Goal: Transaction & Acquisition: Purchase product/service

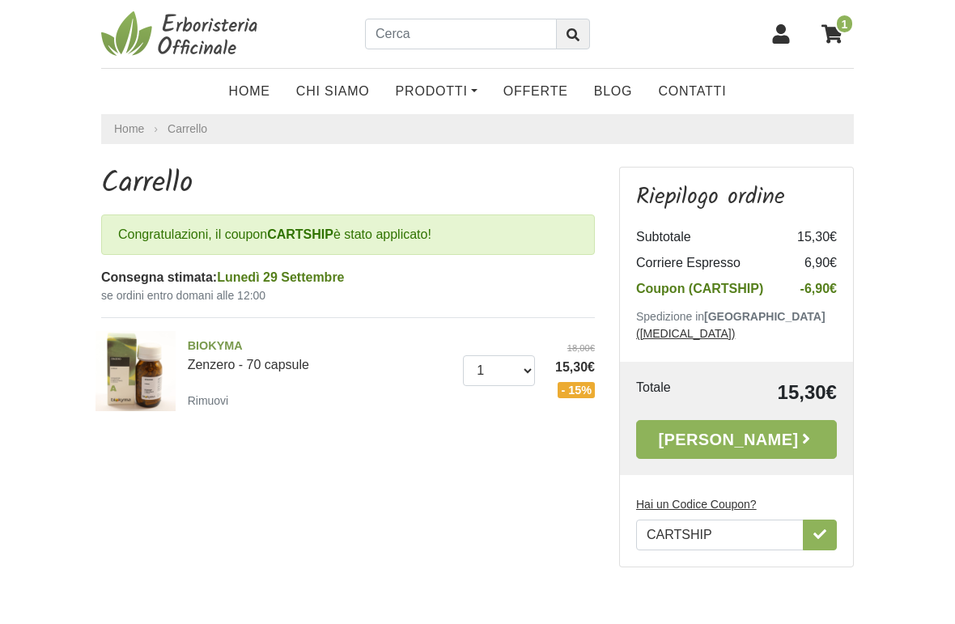
click at [745, 424] on link "[PERSON_NAME]" at bounding box center [736, 439] width 201 height 39
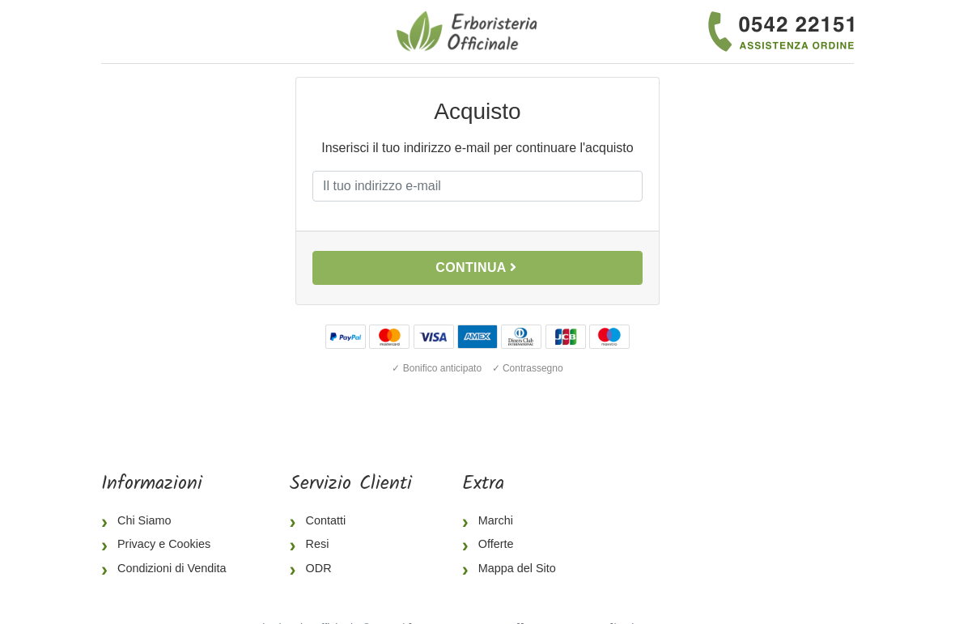
click at [516, 190] on input "E-mail" at bounding box center [477, 186] width 330 height 31
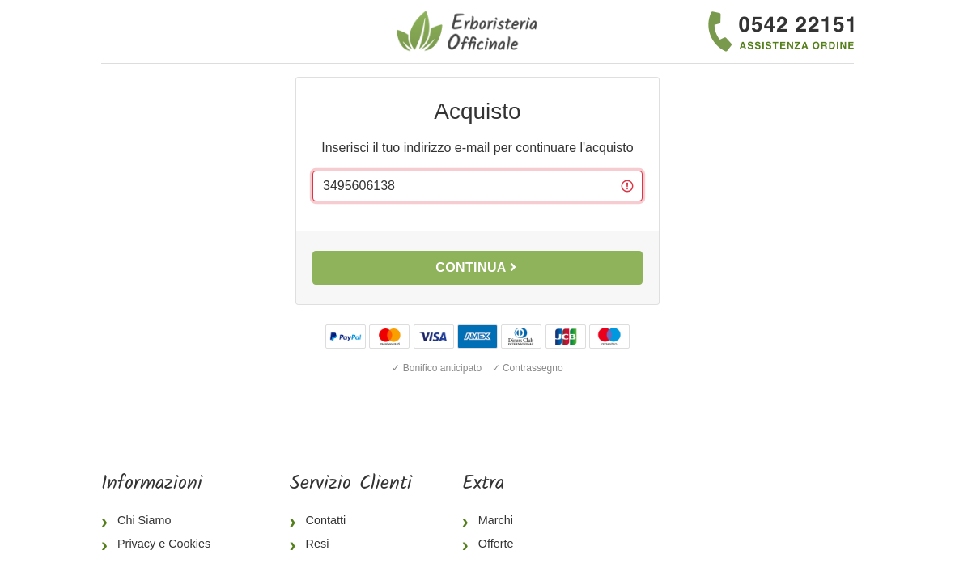
click at [411, 188] on input "3495606138" at bounding box center [477, 186] width 330 height 31
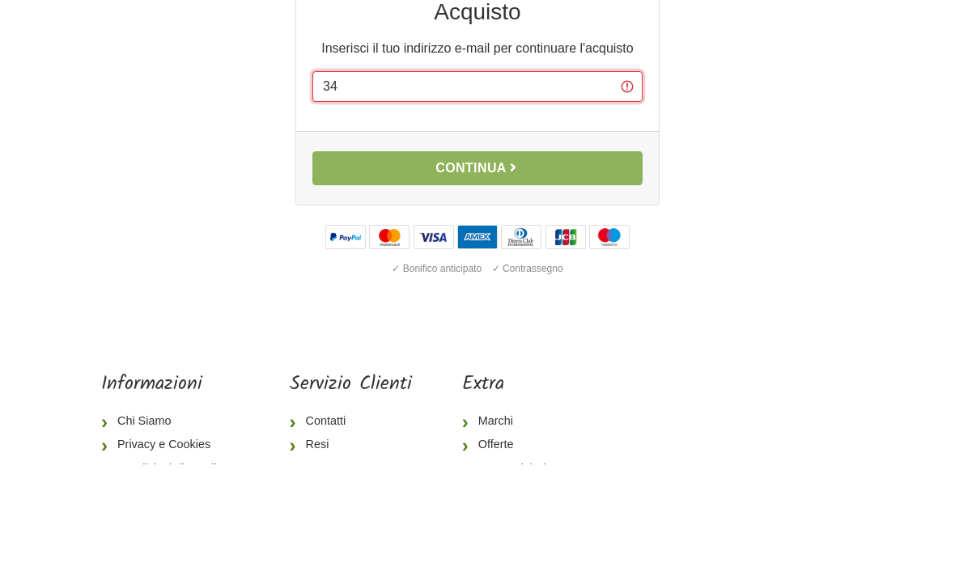
type input "3"
type input "ellebernico@libero.it"
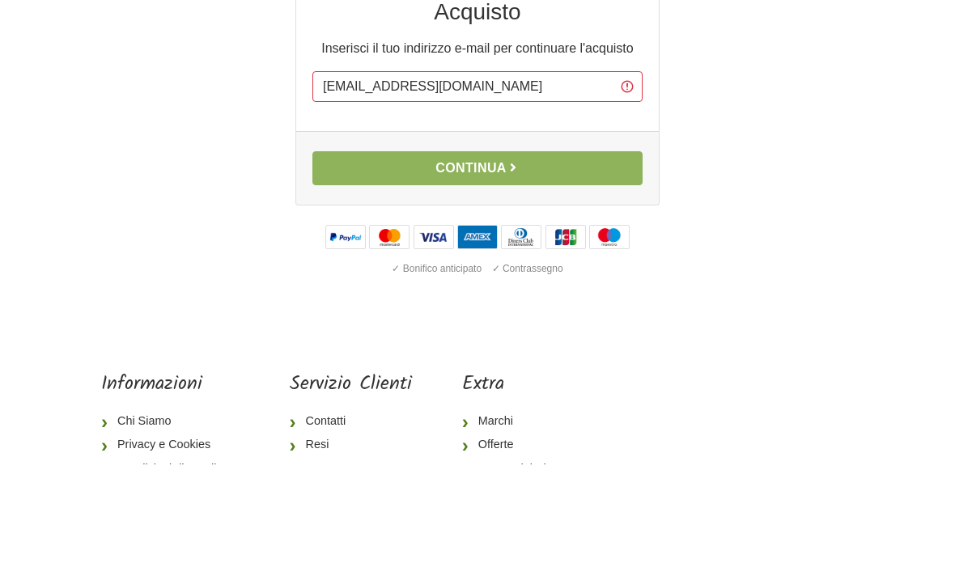
click at [513, 261] on icon "button" at bounding box center [513, 267] width 13 height 13
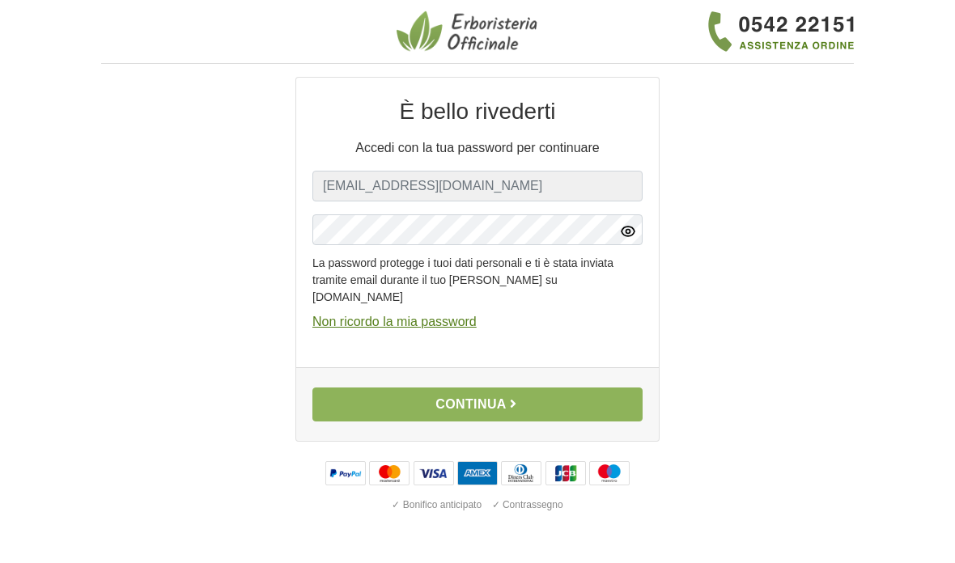
click at [501, 401] on button "Continua" at bounding box center [477, 405] width 330 height 34
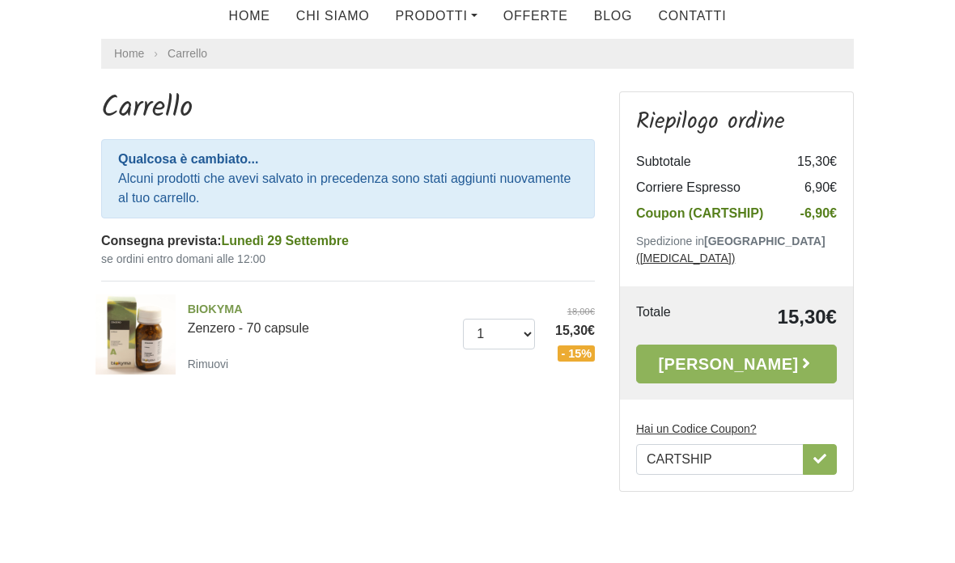
scroll to position [76, 0]
click at [826, 444] on button "button" at bounding box center [820, 459] width 34 height 31
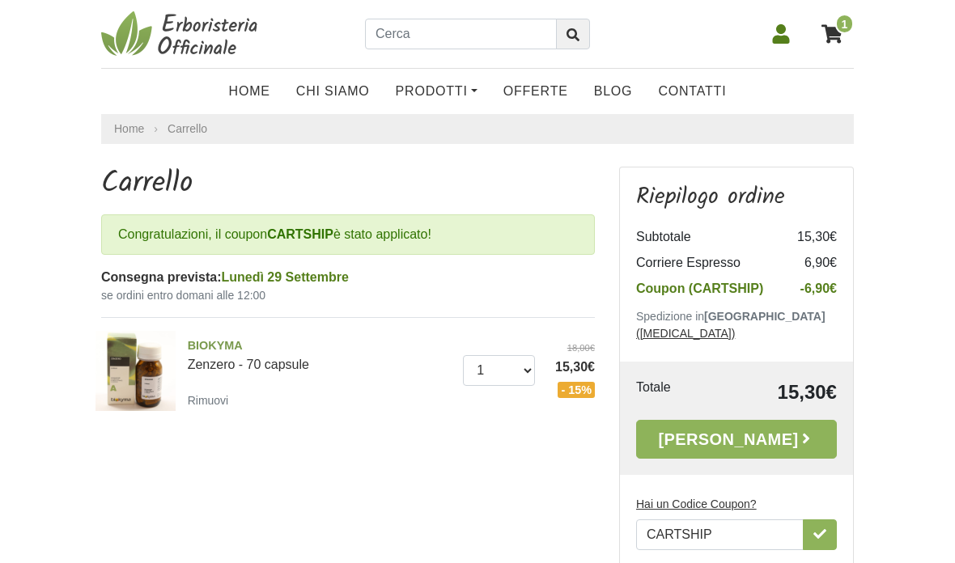
click at [762, 427] on link "[PERSON_NAME]" at bounding box center [736, 439] width 201 height 39
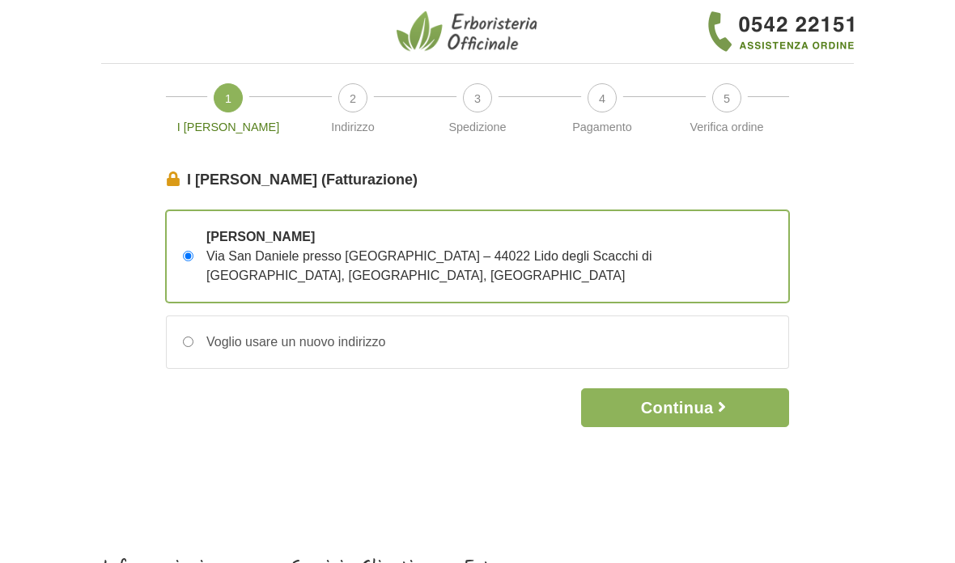
click at [719, 399] on icon "button" at bounding box center [722, 407] width 16 height 16
click at [687, 389] on button "Continua" at bounding box center [685, 407] width 208 height 39
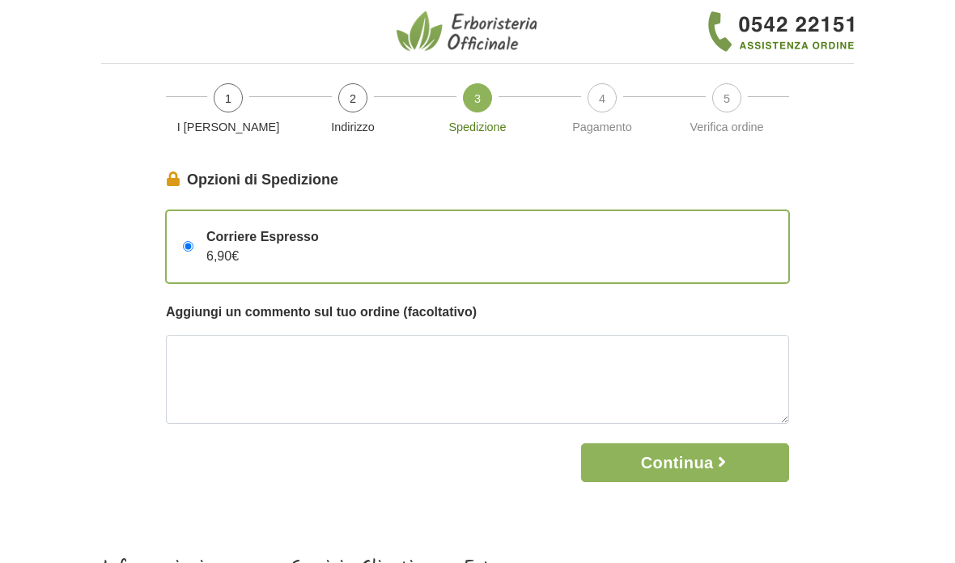
click at [211, 240] on span "Corriere Espresso" at bounding box center [262, 236] width 112 height 19
click at [193, 241] on input "Corriere Espresso 6,90€" at bounding box center [188, 246] width 11 height 11
